Goal: Transaction & Acquisition: Purchase product/service

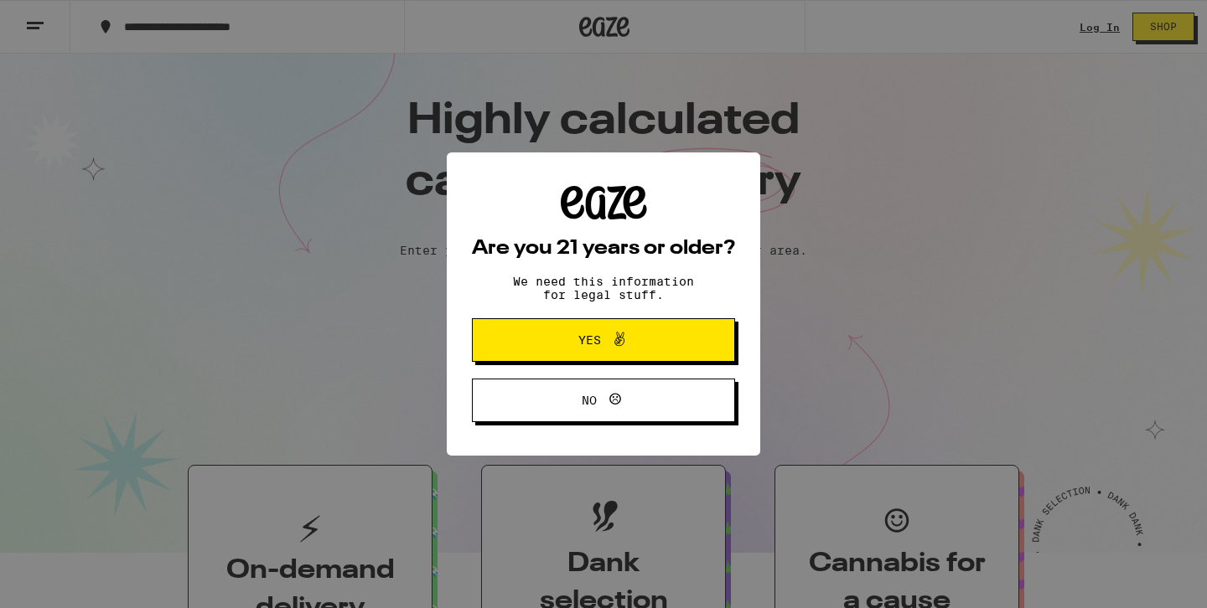
click at [1095, 30] on div "Are you 21 years or older? We need this information for legal stuff. Yes No" at bounding box center [603, 304] width 1207 height 608
click at [660, 344] on span "Yes" at bounding box center [603, 340] width 127 height 22
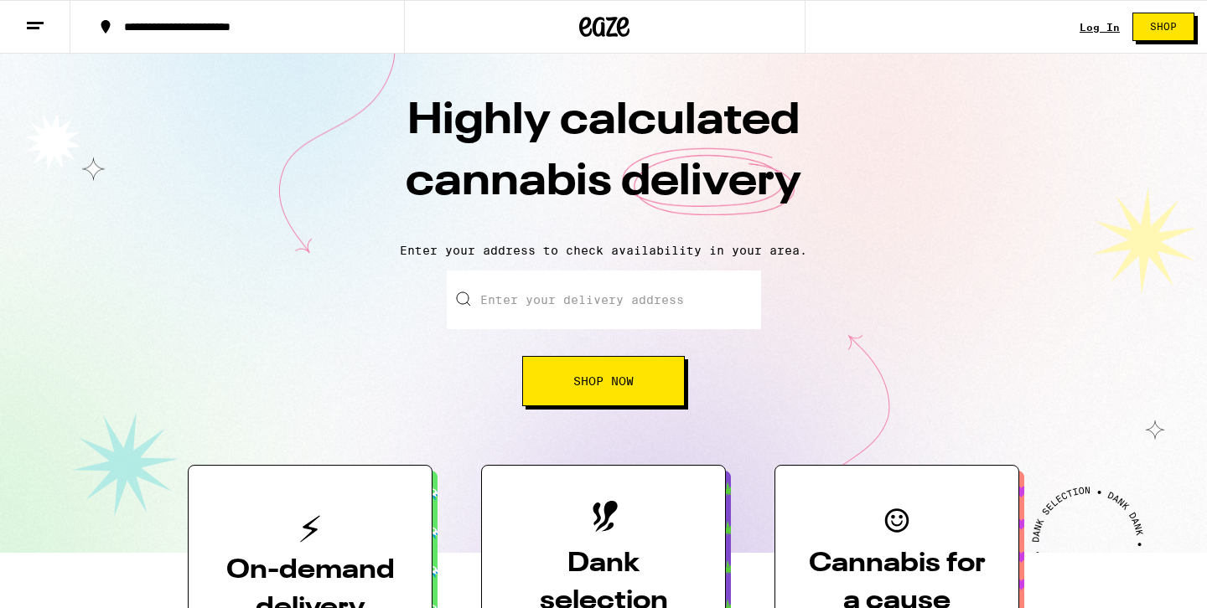
click at [1086, 15] on div "Log In Shop" at bounding box center [1142, 27] width 127 height 54
click at [1087, 18] on div "Log In Shop" at bounding box center [1142, 27] width 127 height 54
click at [1093, 29] on link "Log In" at bounding box center [1099, 27] width 40 height 11
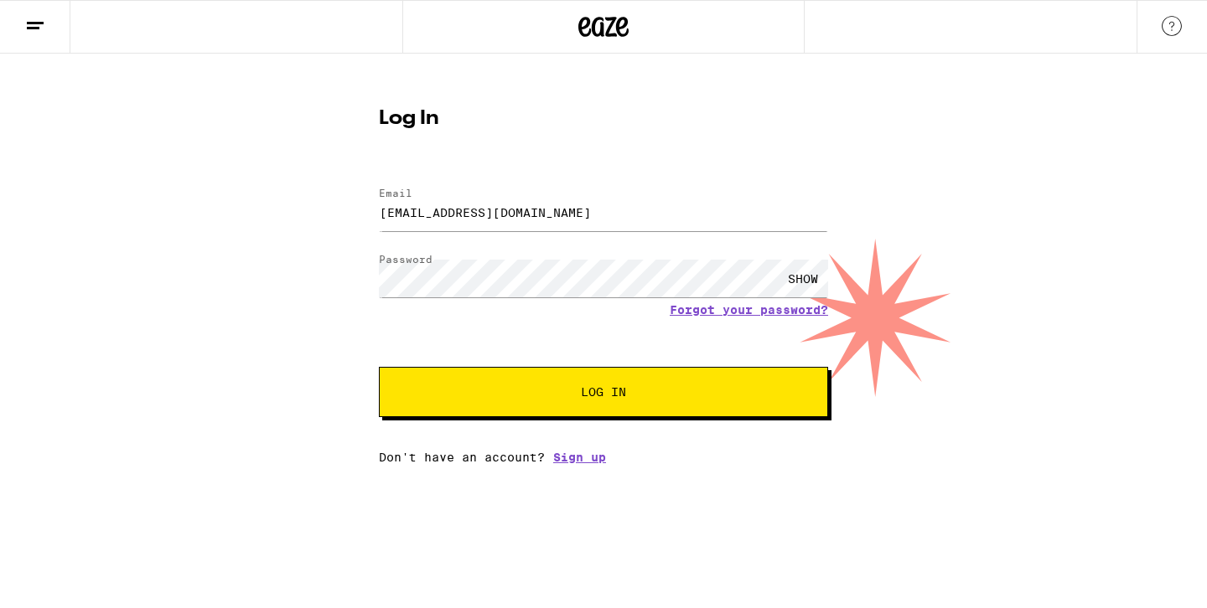
click at [606, 389] on span "Log In" at bounding box center [603, 392] width 45 height 12
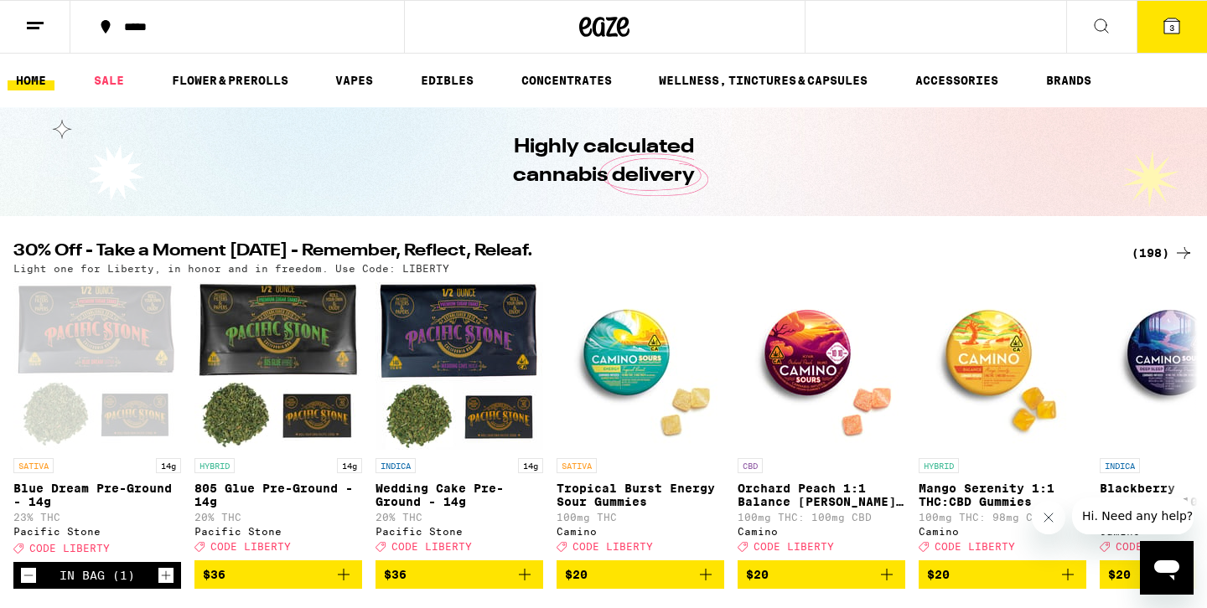
click at [1157, 251] on div "(198)" at bounding box center [1162, 253] width 62 height 20
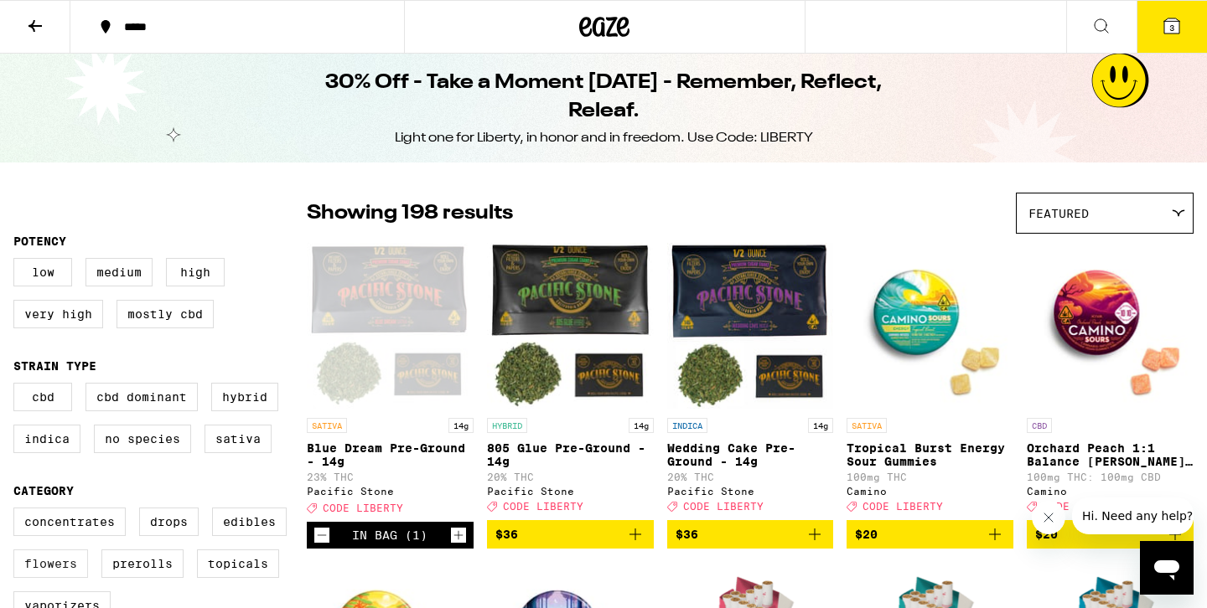
click at [26, 577] on label "Flowers" at bounding box center [50, 564] width 75 height 28
click at [18, 511] on input "Flowers" at bounding box center [17, 510] width 1 height 1
checkbox input "true"
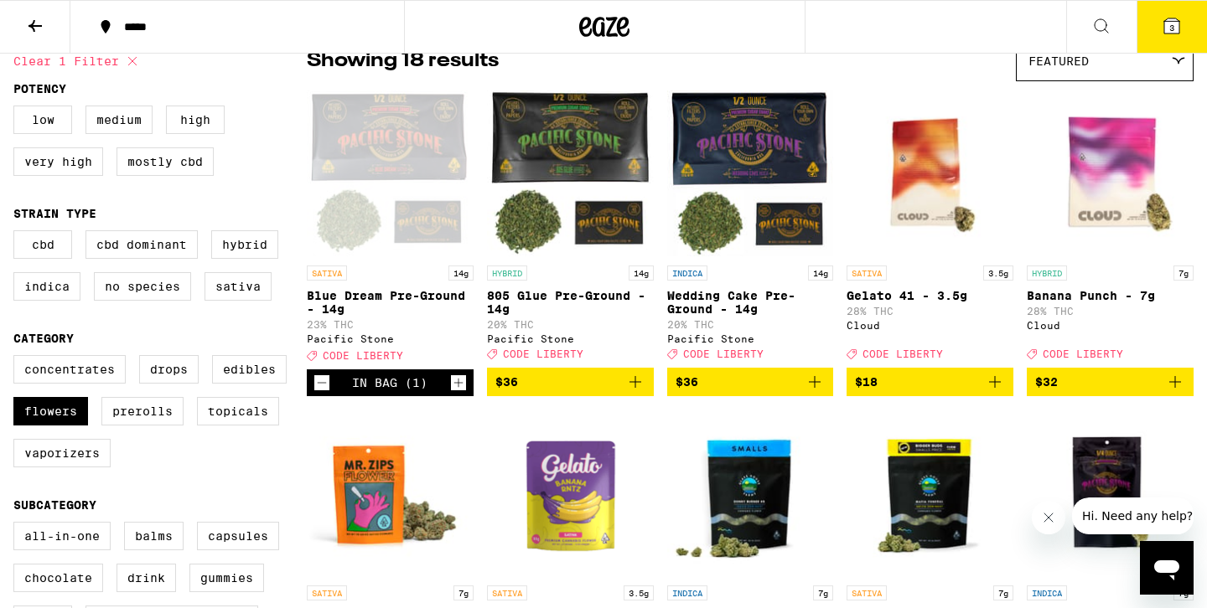
scroll to position [153, 0]
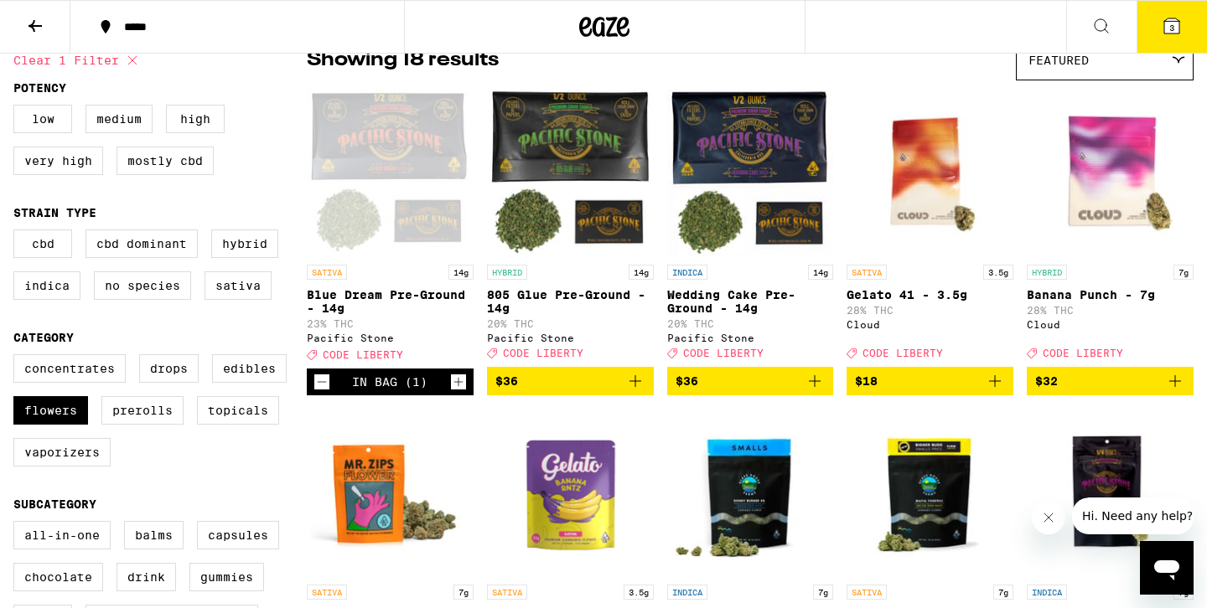
click at [316, 392] on icon "Decrement" at bounding box center [321, 382] width 15 height 20
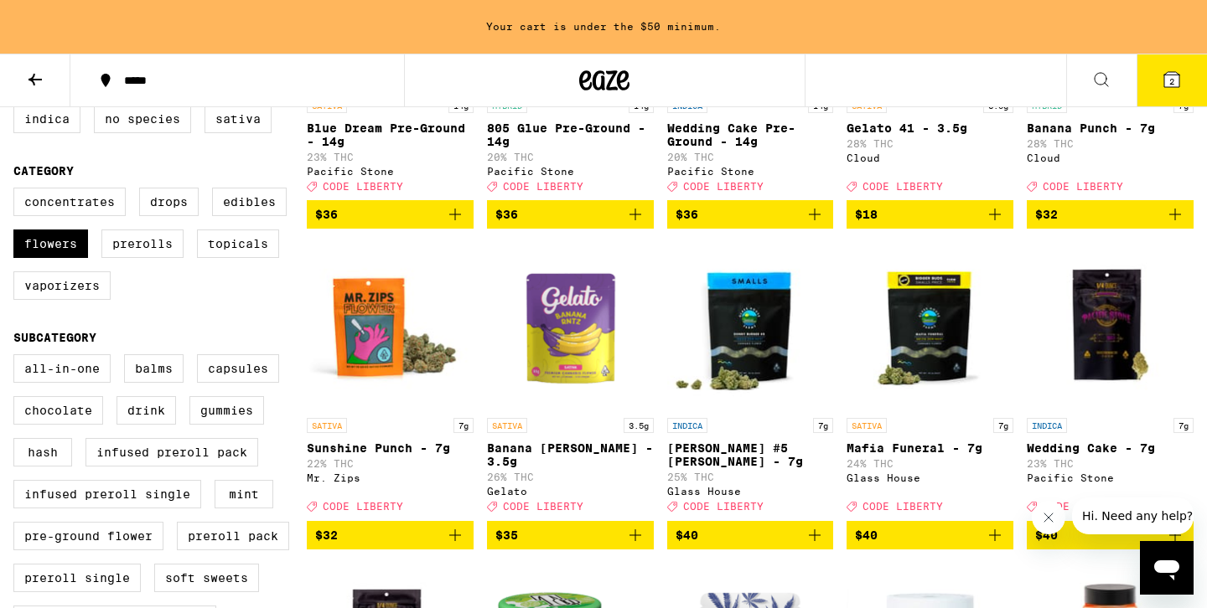
scroll to position [378, 0]
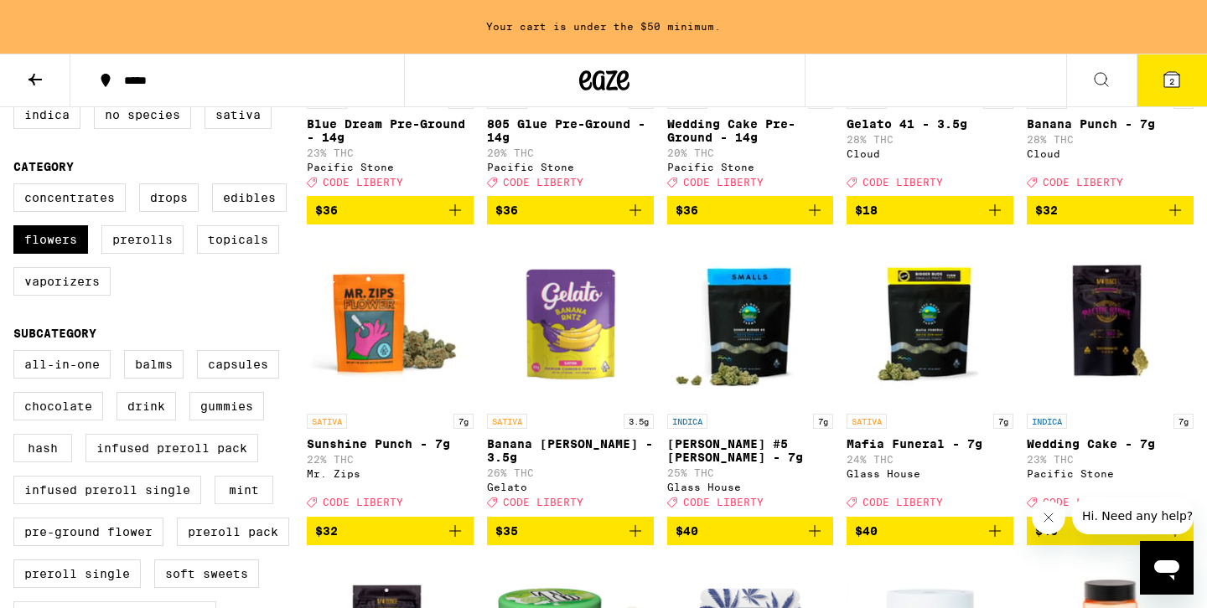
click at [468, 546] on button "$32" at bounding box center [390, 531] width 167 height 28
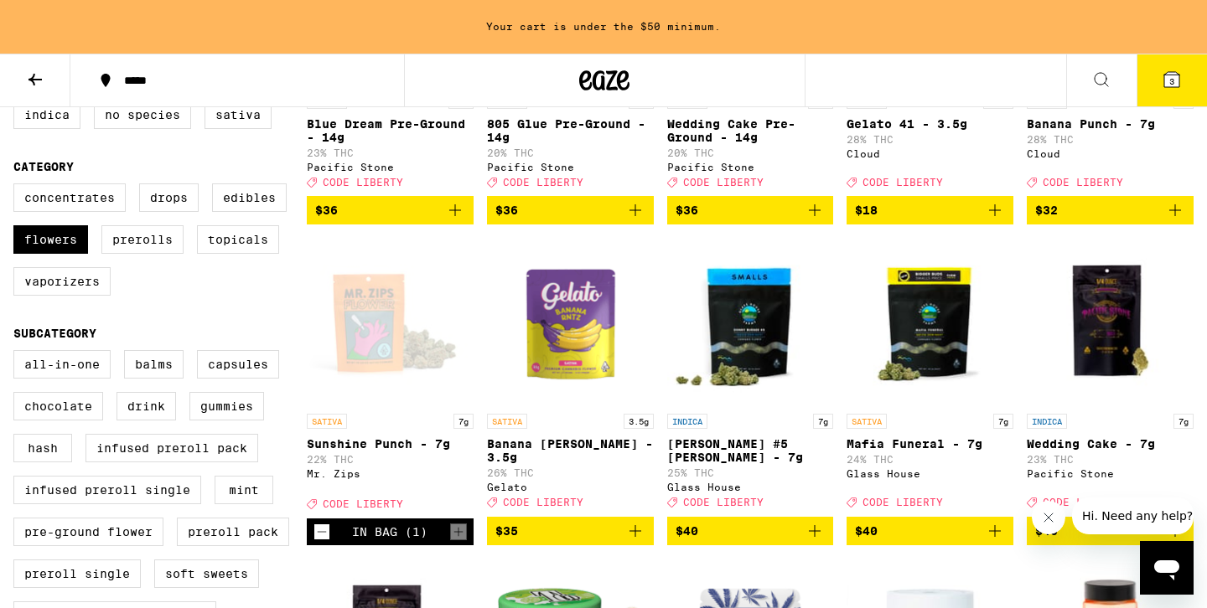
scroll to position [324, 0]
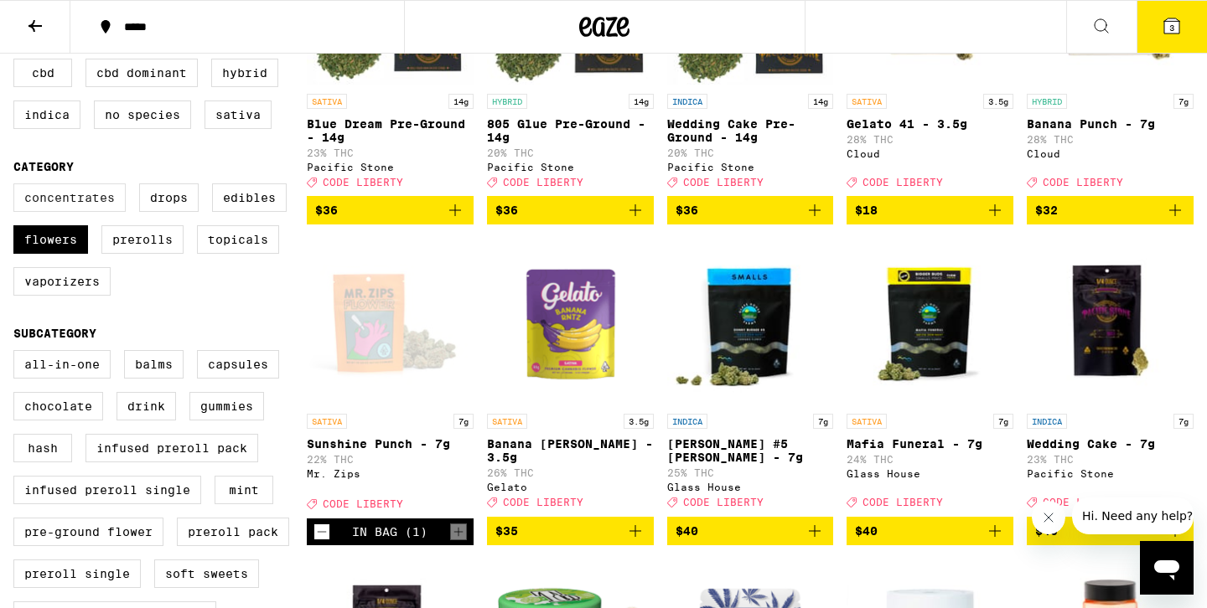
click at [92, 204] on label "Concentrates" at bounding box center [69, 198] width 112 height 28
click at [18, 187] on input "Concentrates" at bounding box center [17, 186] width 1 height 1
checkbox input "true"
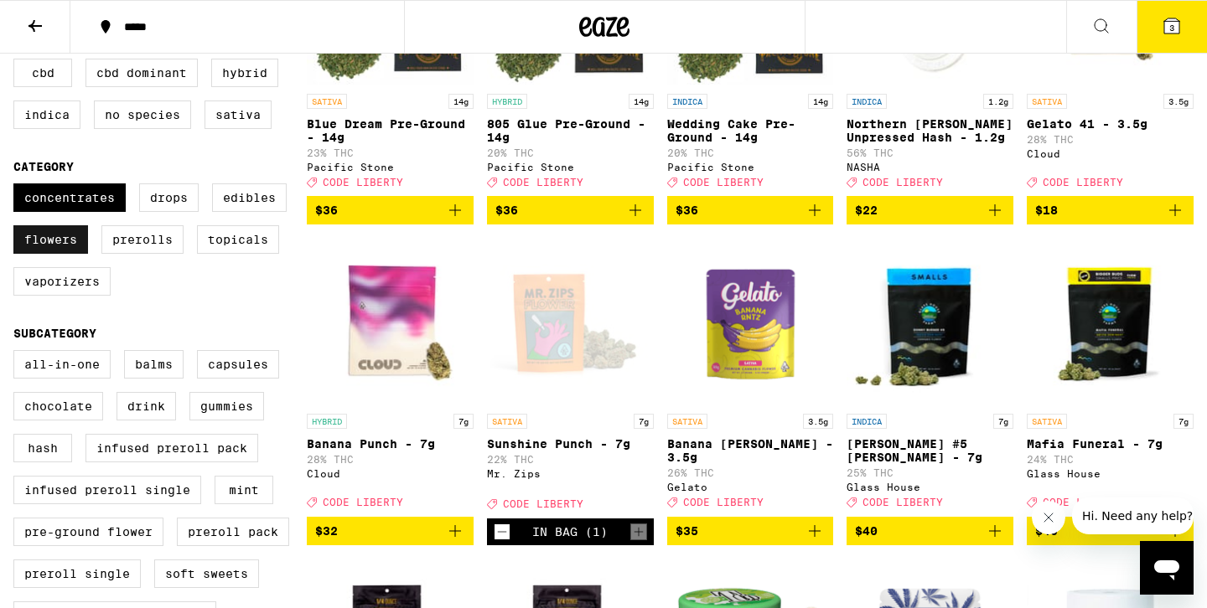
click at [50, 254] on label "Flowers" at bounding box center [50, 239] width 75 height 28
click at [18, 187] on input "Flowers" at bounding box center [17, 186] width 1 height 1
checkbox input "false"
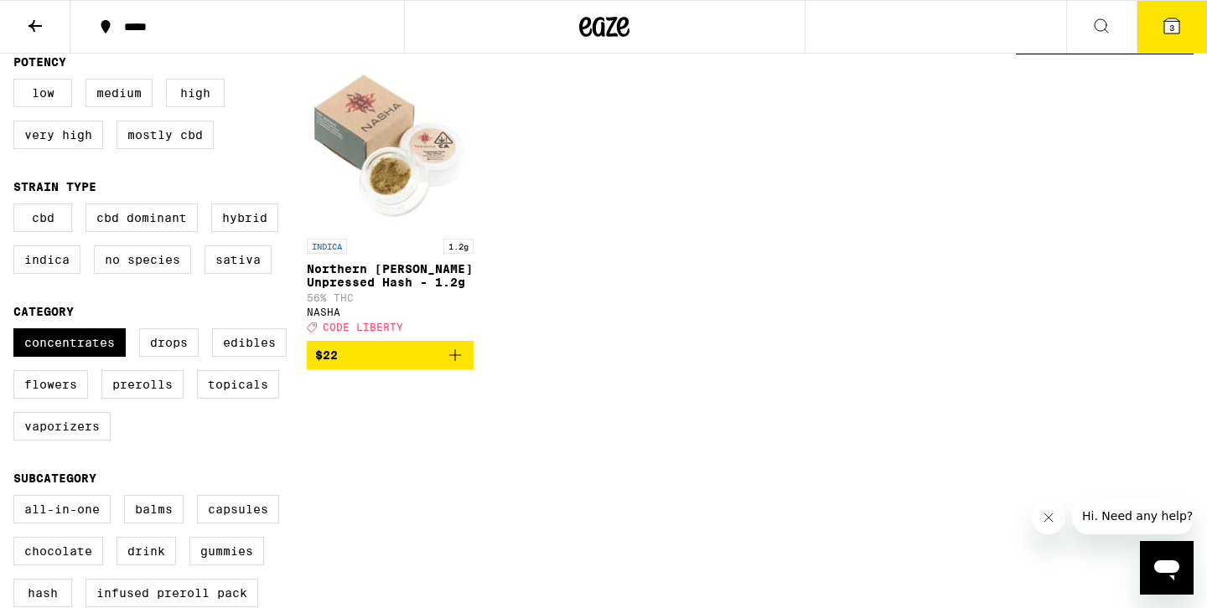
scroll to position [142, 0]
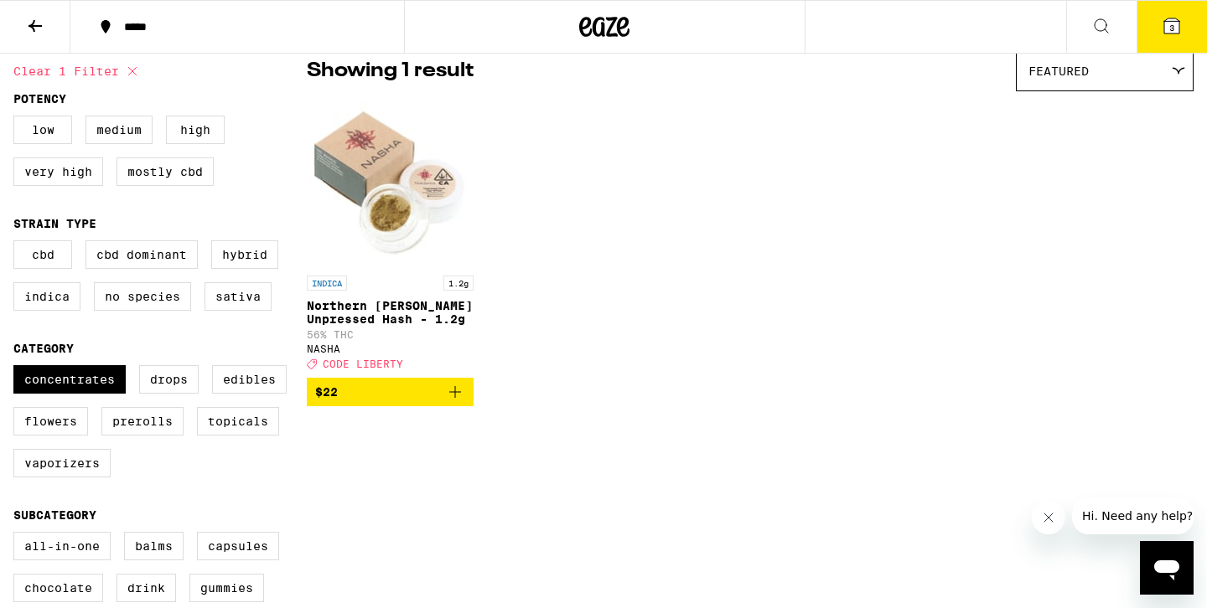
click at [463, 402] on icon "Add to bag" at bounding box center [455, 392] width 20 height 20
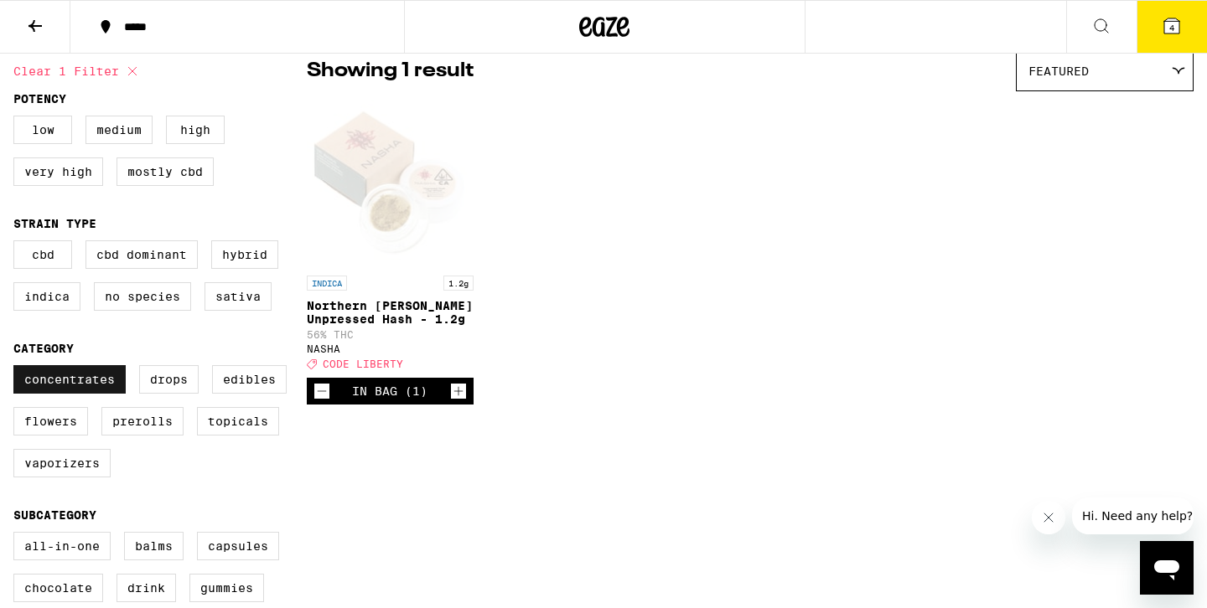
click at [100, 393] on label "Concentrates" at bounding box center [69, 379] width 112 height 28
click at [18, 369] on input "Concentrates" at bounding box center [17, 368] width 1 height 1
checkbox input "false"
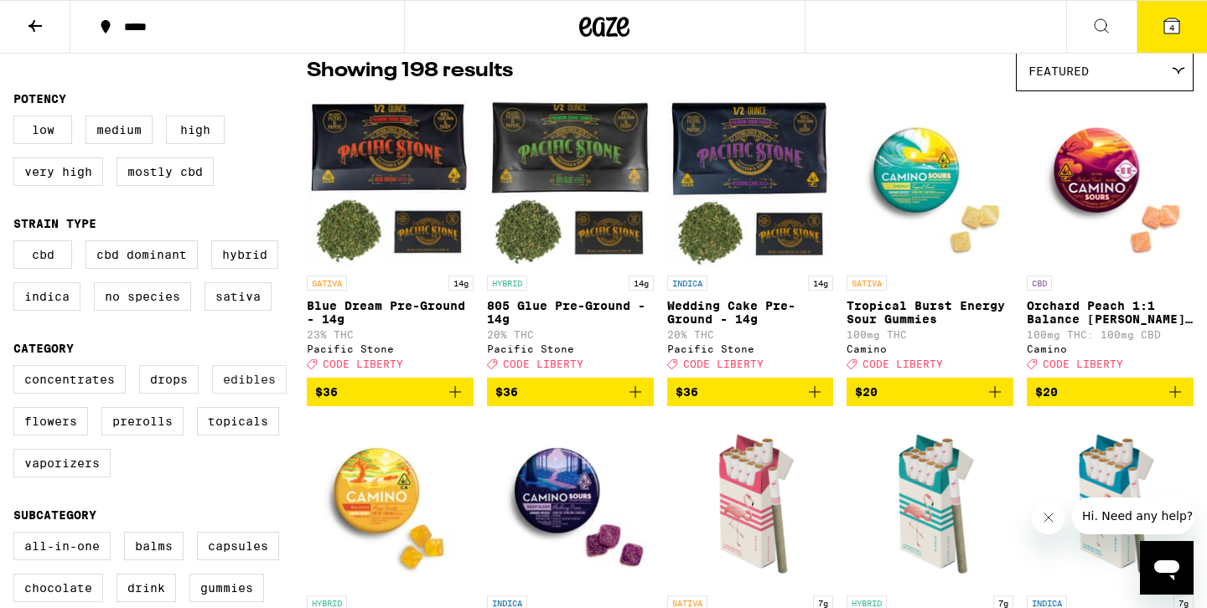
click at [243, 390] on label "Edibles" at bounding box center [249, 379] width 75 height 28
click at [18, 369] on input "Edibles" at bounding box center [17, 368] width 1 height 1
checkbox input "true"
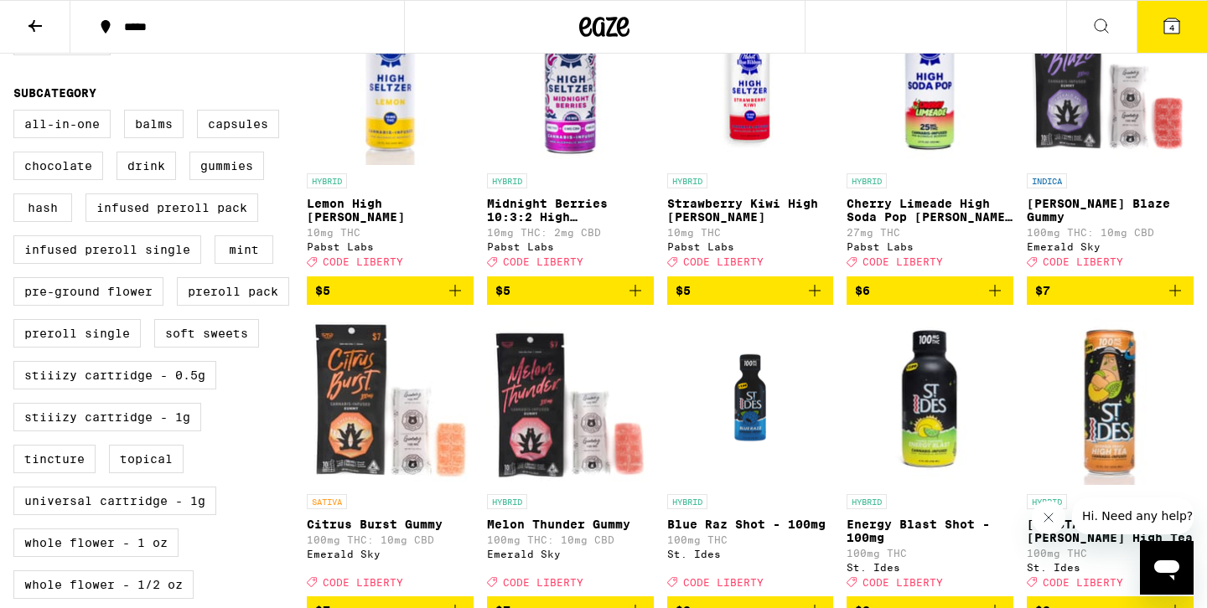
scroll to position [566, 0]
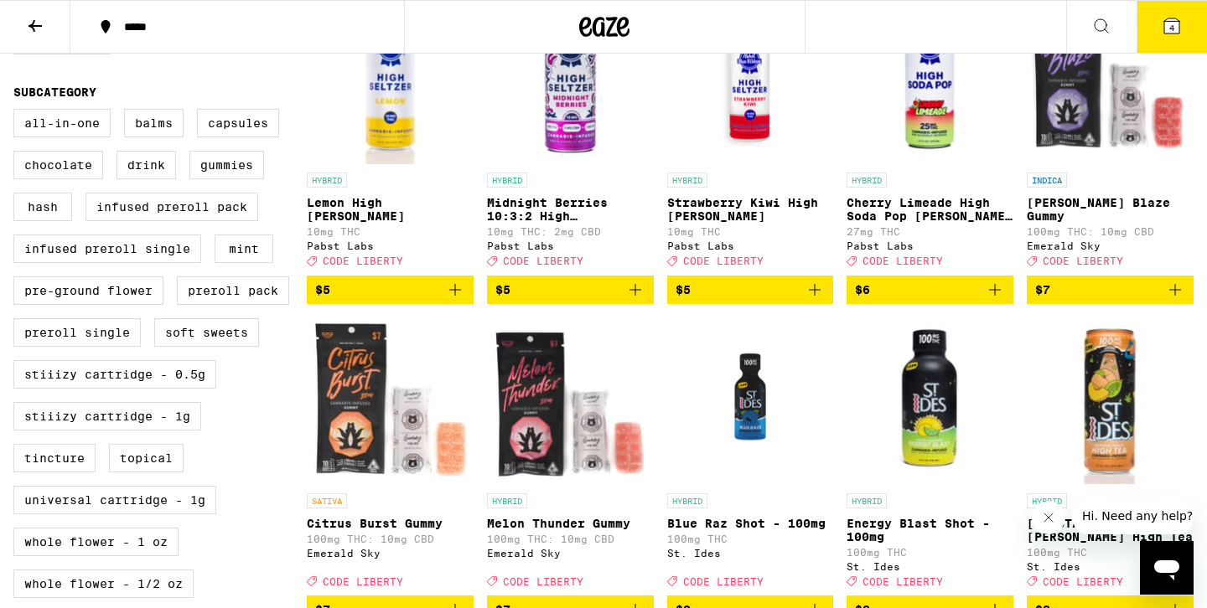
click at [1169, 300] on icon "Add to bag" at bounding box center [1175, 290] width 20 height 20
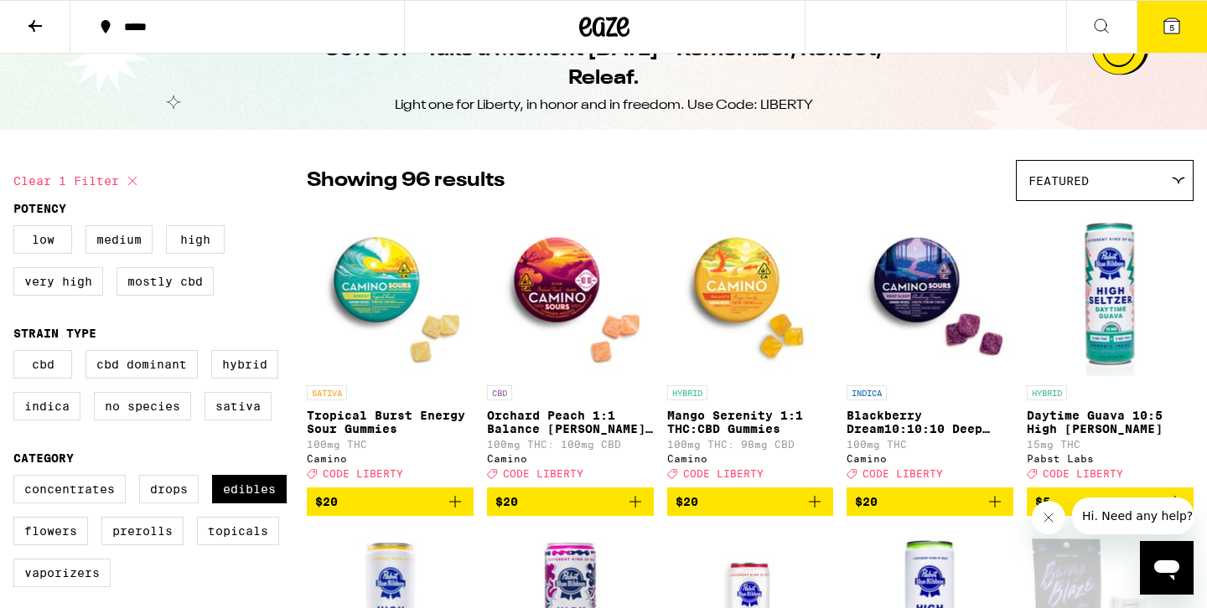
scroll to position [0, 0]
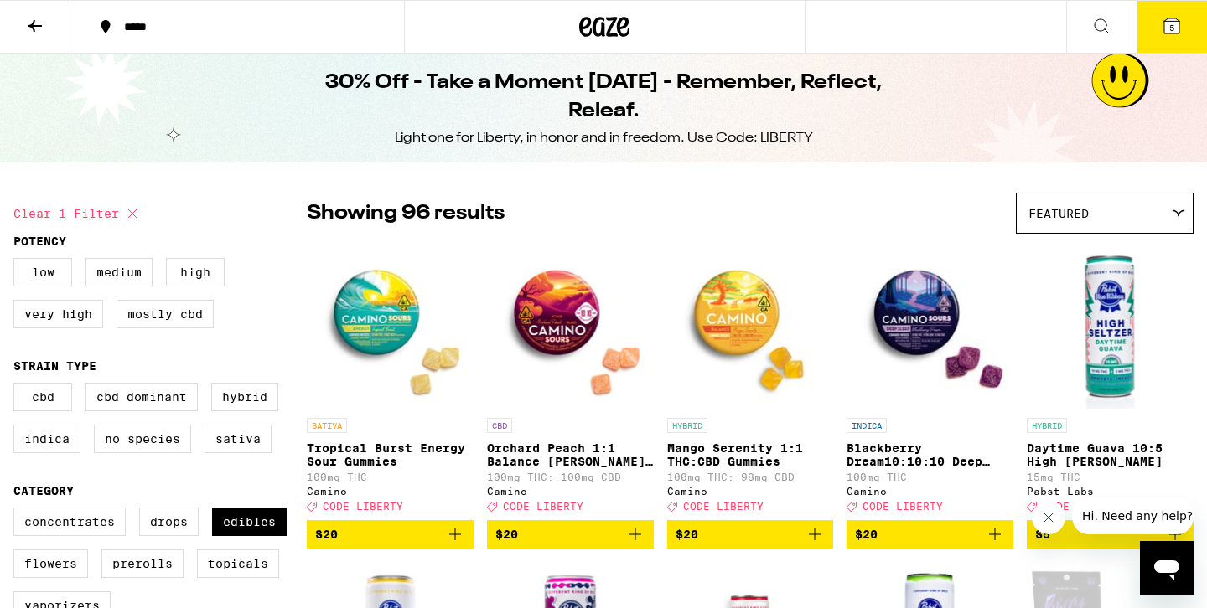
click at [1162, 43] on button "5" at bounding box center [1171, 27] width 70 height 52
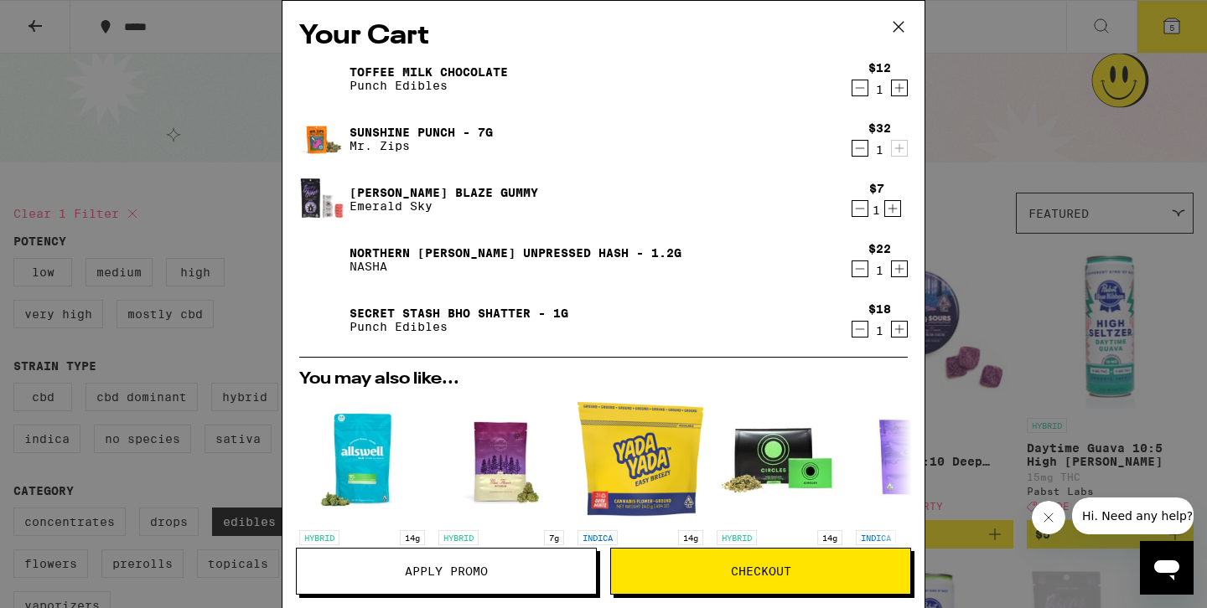
click at [857, 332] on icon "Decrement" at bounding box center [859, 329] width 15 height 20
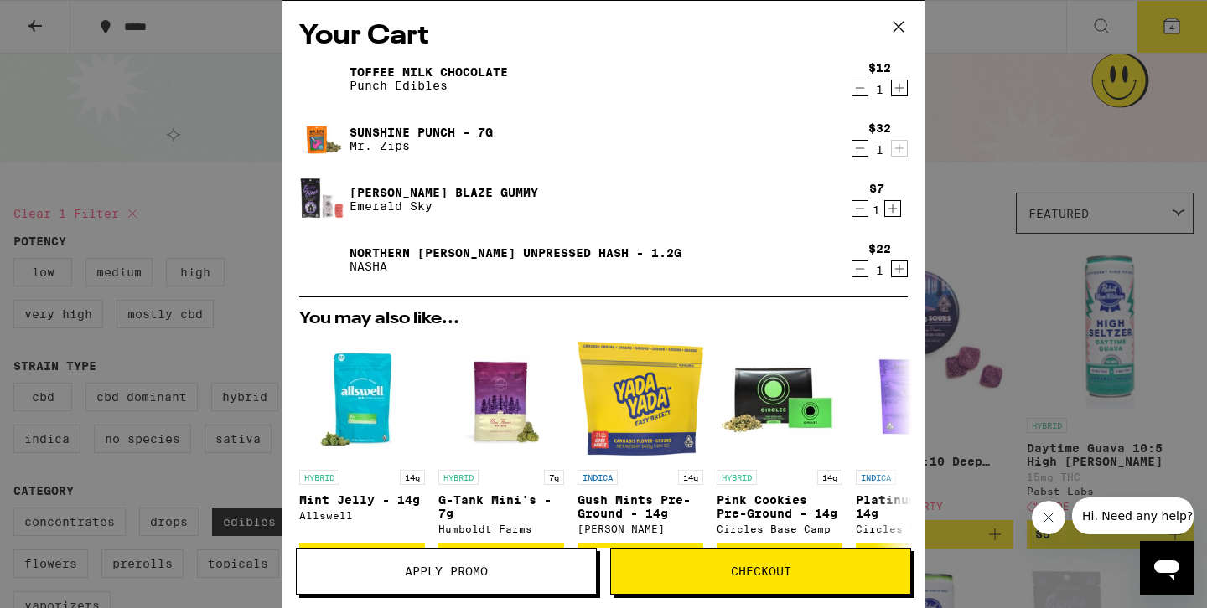
click at [867, 87] on button "Decrement" at bounding box center [859, 88] width 17 height 17
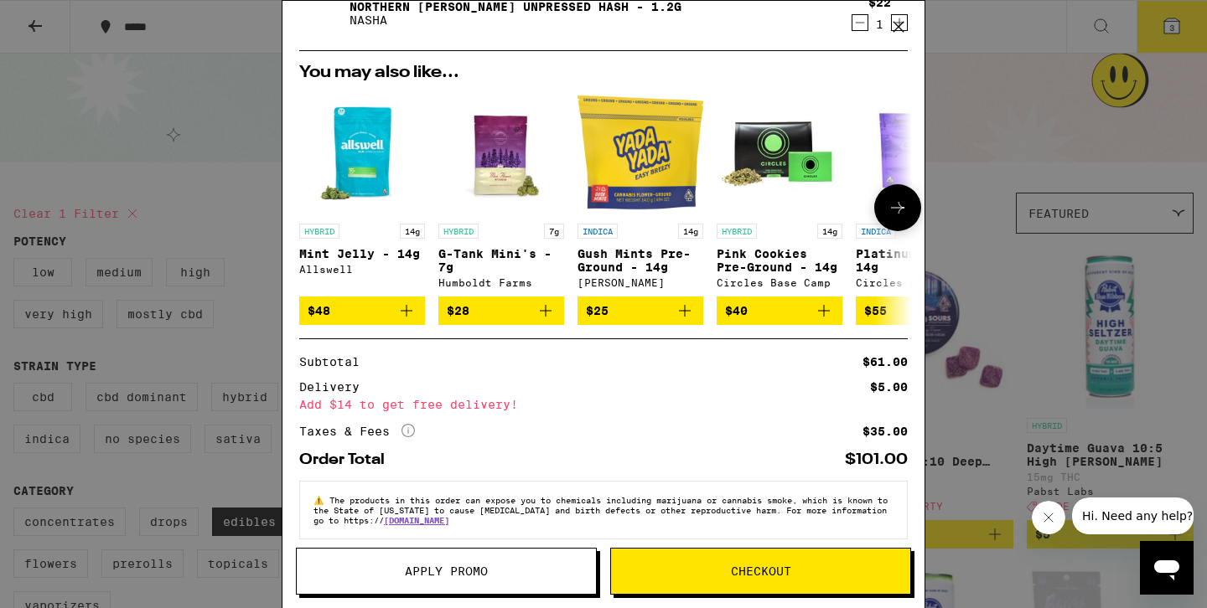
scroll to position [184, 0]
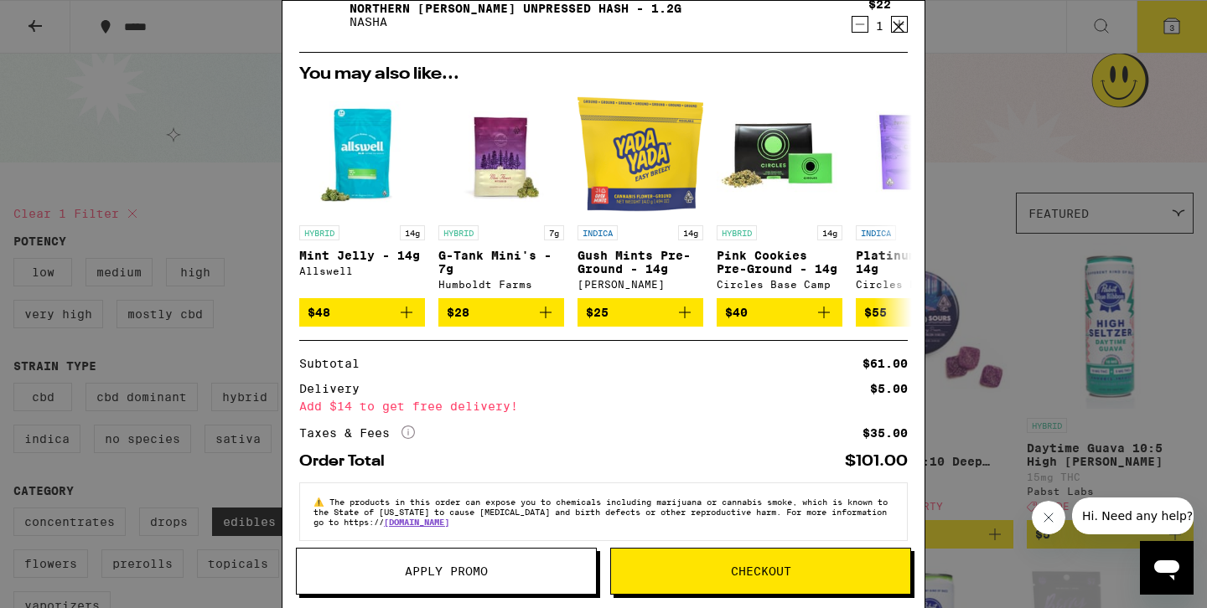
click at [525, 567] on span "Apply Promo" at bounding box center [446, 572] width 299 height 12
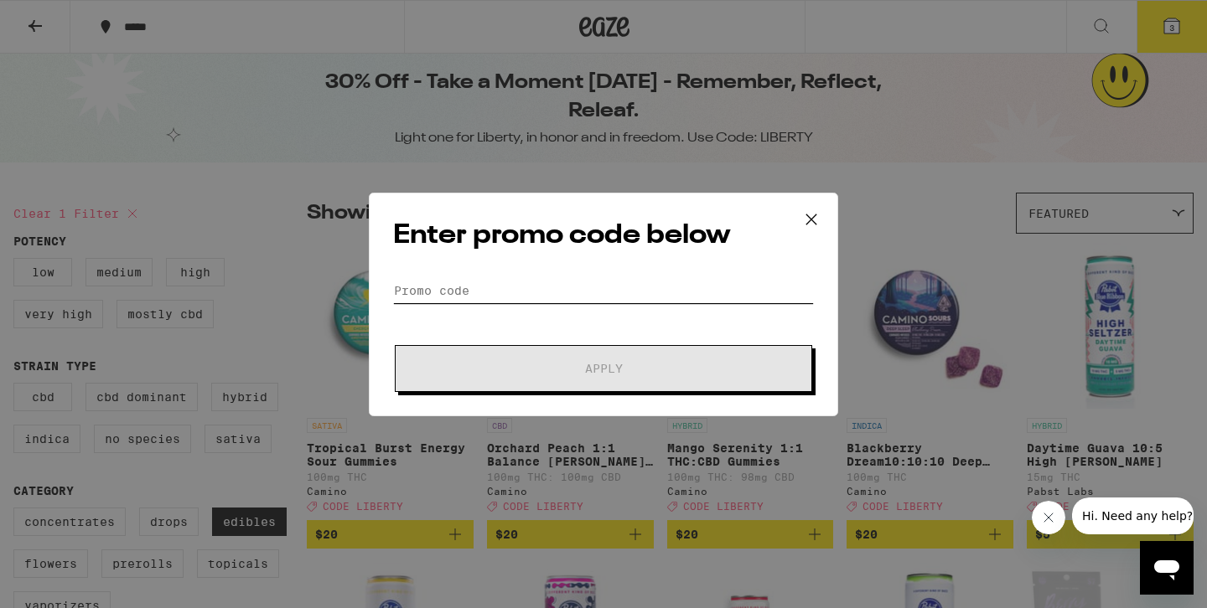
click at [491, 283] on input "Promo Code" at bounding box center [603, 290] width 421 height 25
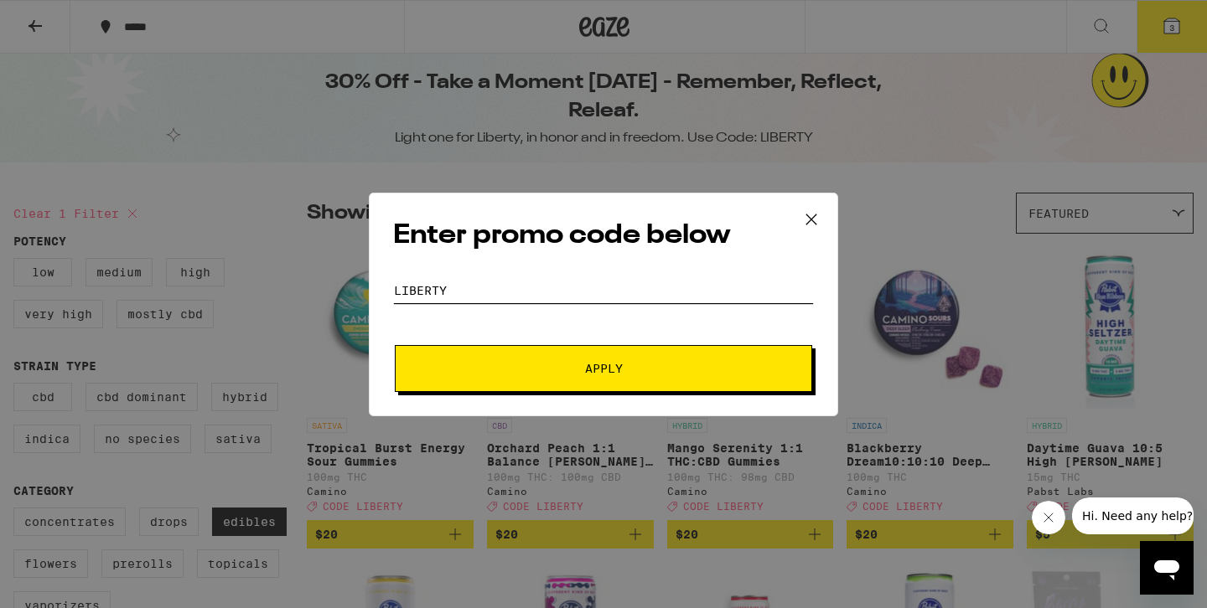
type input "liberty"
click at [663, 360] on button "Apply" at bounding box center [603, 368] width 417 height 47
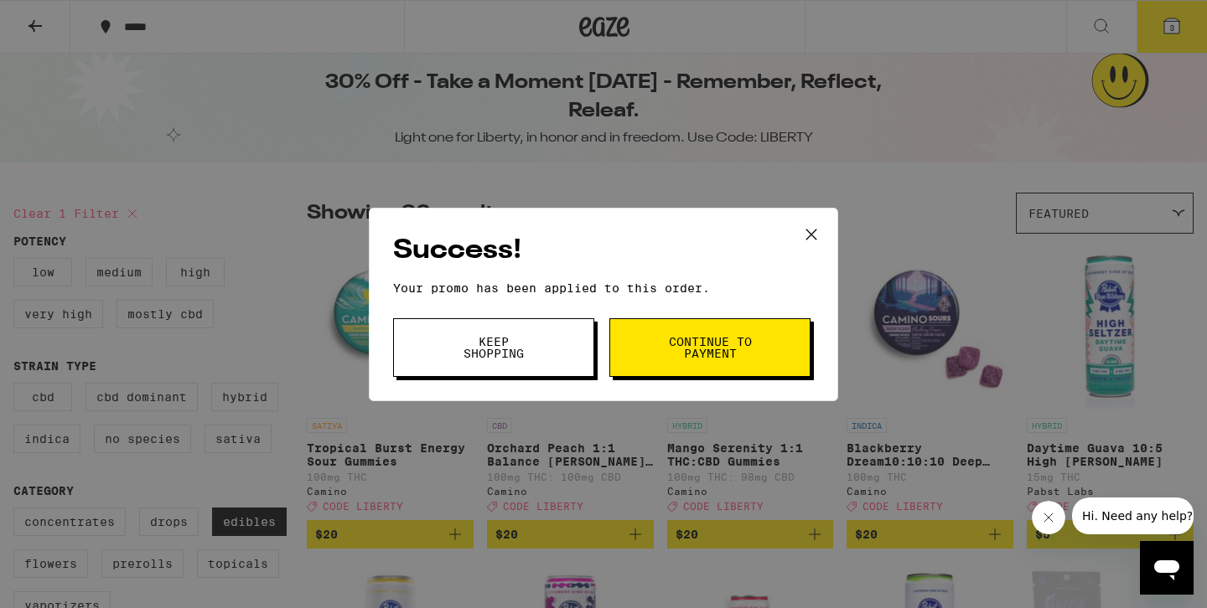
click at [729, 357] on span "Continue to payment" at bounding box center [709, 347] width 85 height 23
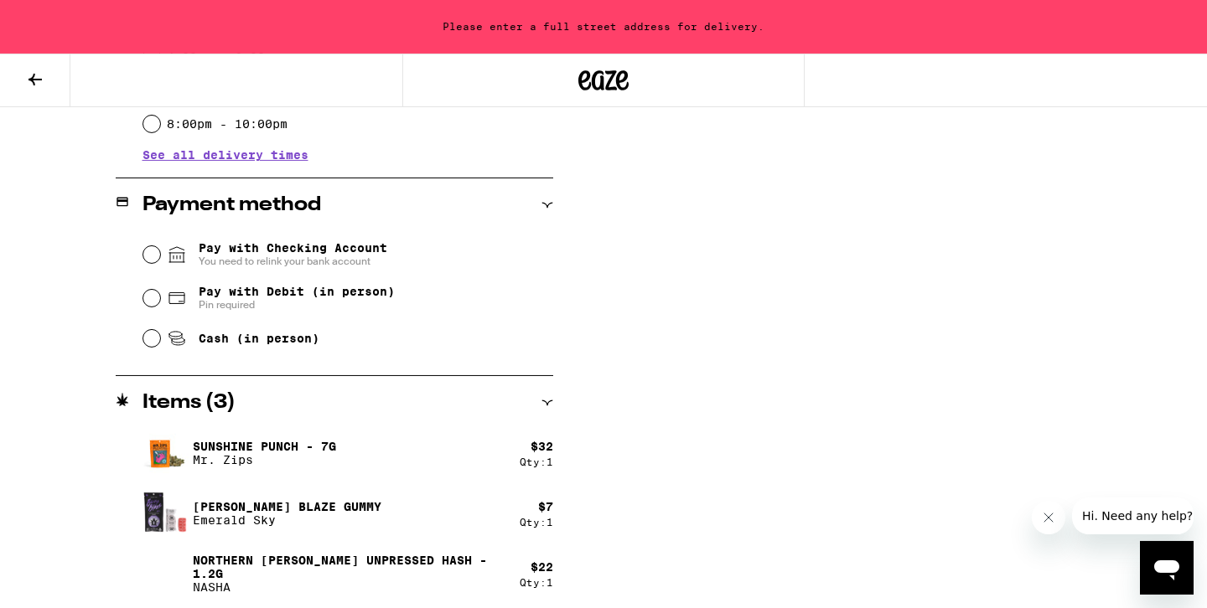
scroll to position [634, 0]
